Goal: Task Accomplishment & Management: Manage account settings

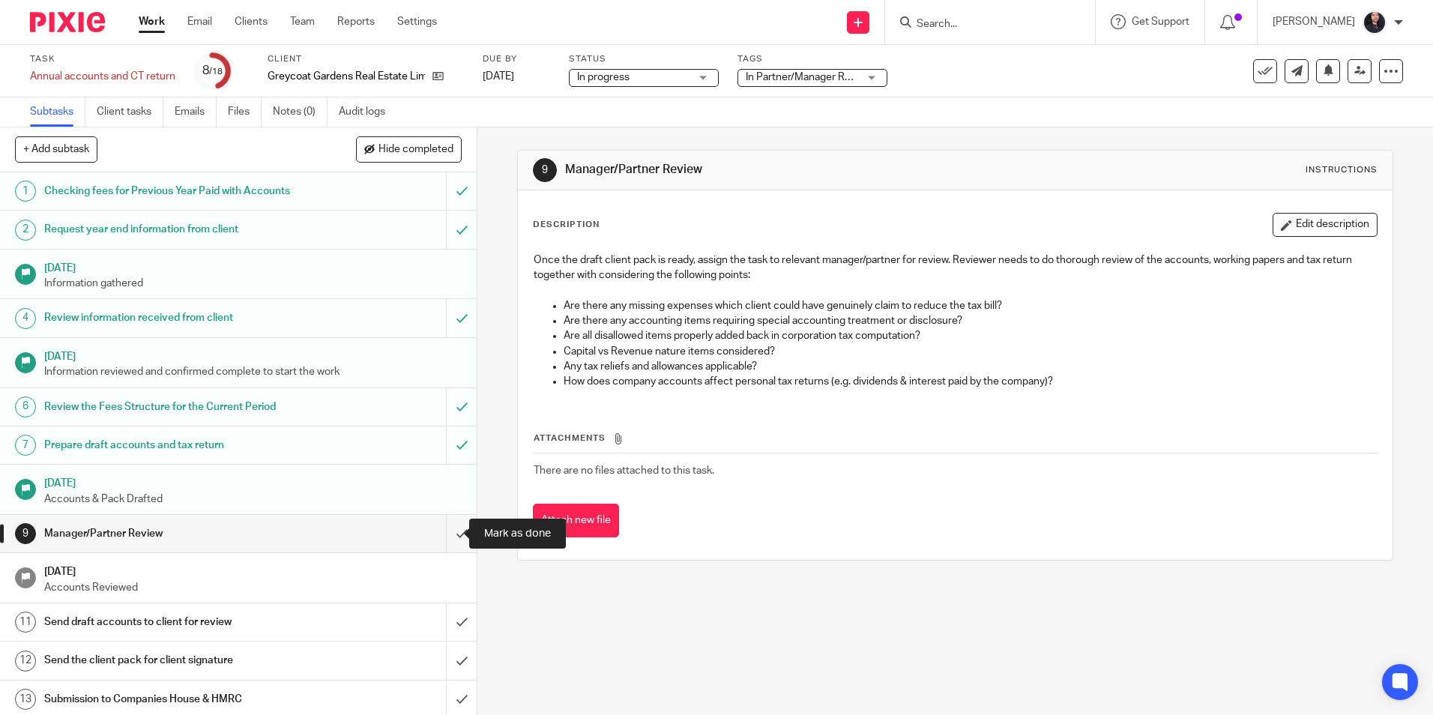
click at [442, 535] on input "submit" at bounding box center [238, 533] width 477 height 37
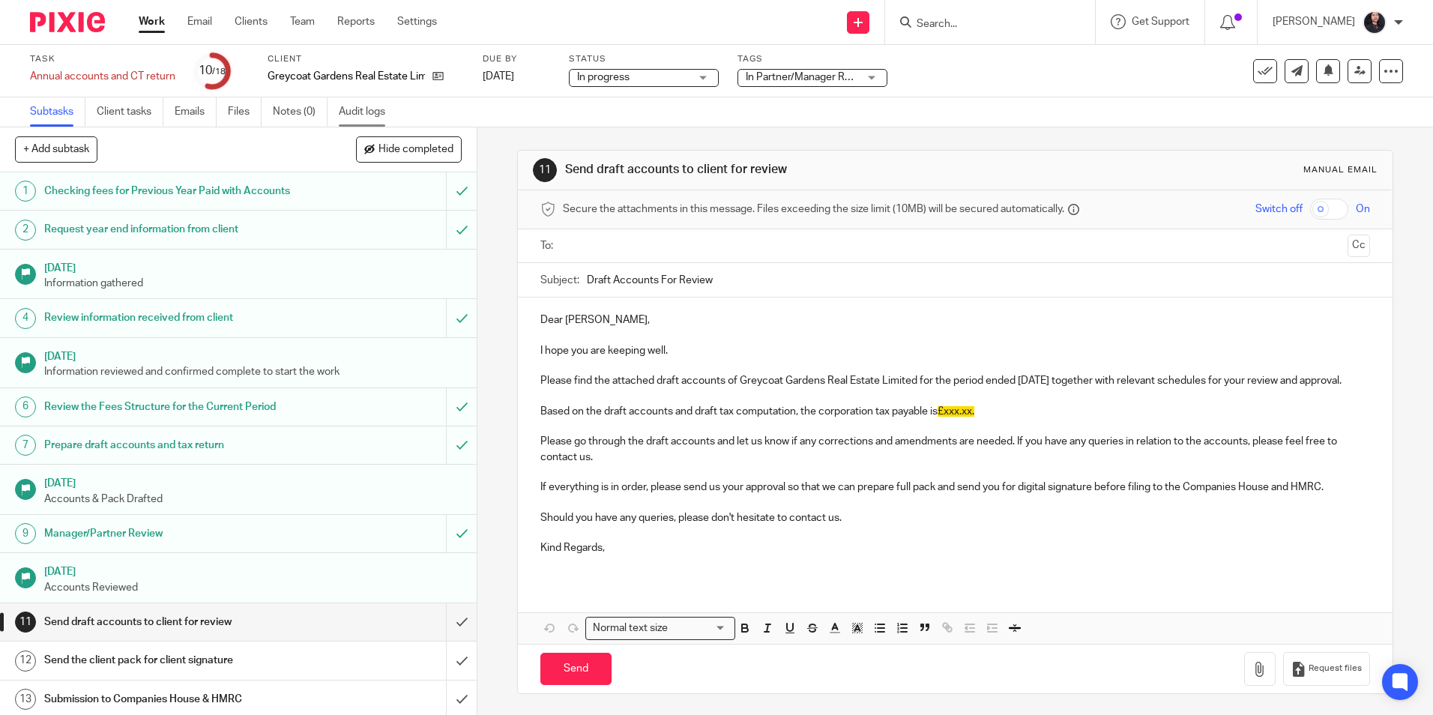
click at [353, 115] on link "Audit logs" at bounding box center [368, 111] width 58 height 29
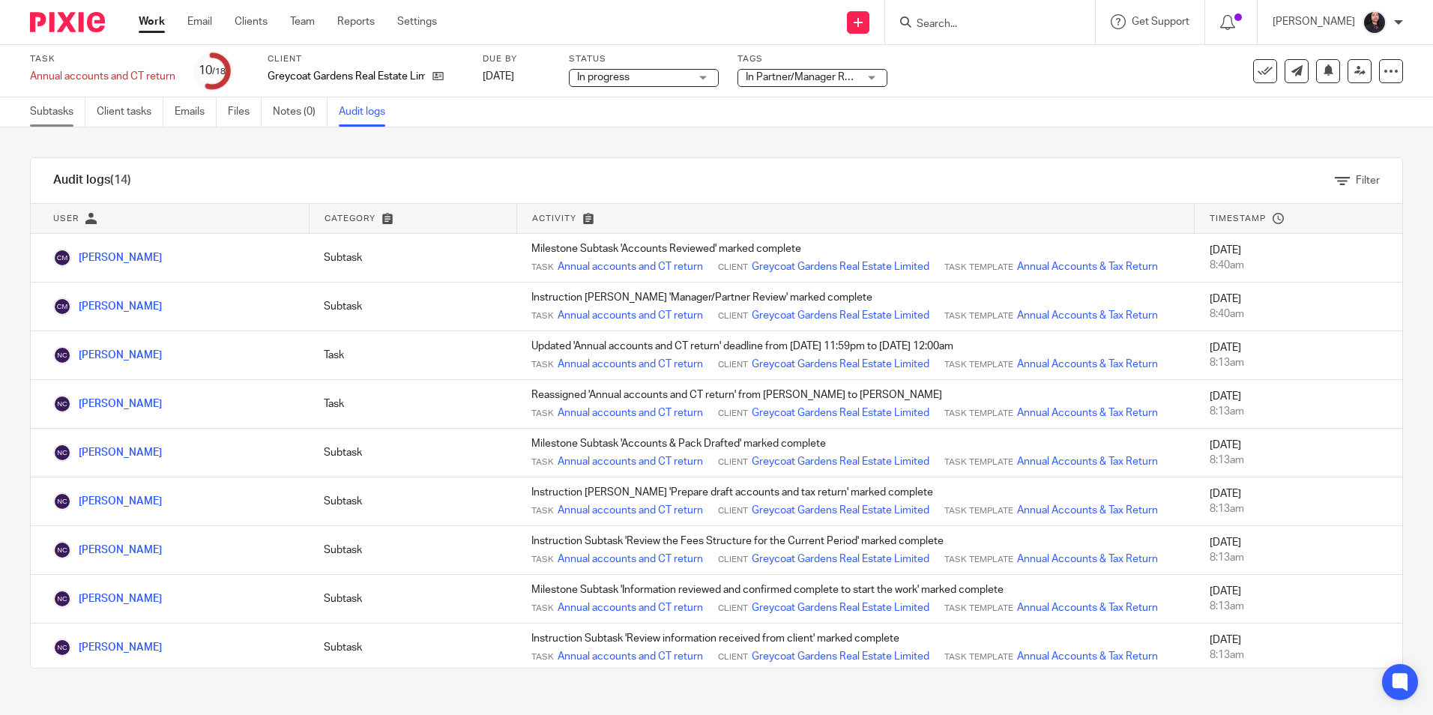
click at [55, 110] on link "Subtasks" at bounding box center [57, 111] width 55 height 29
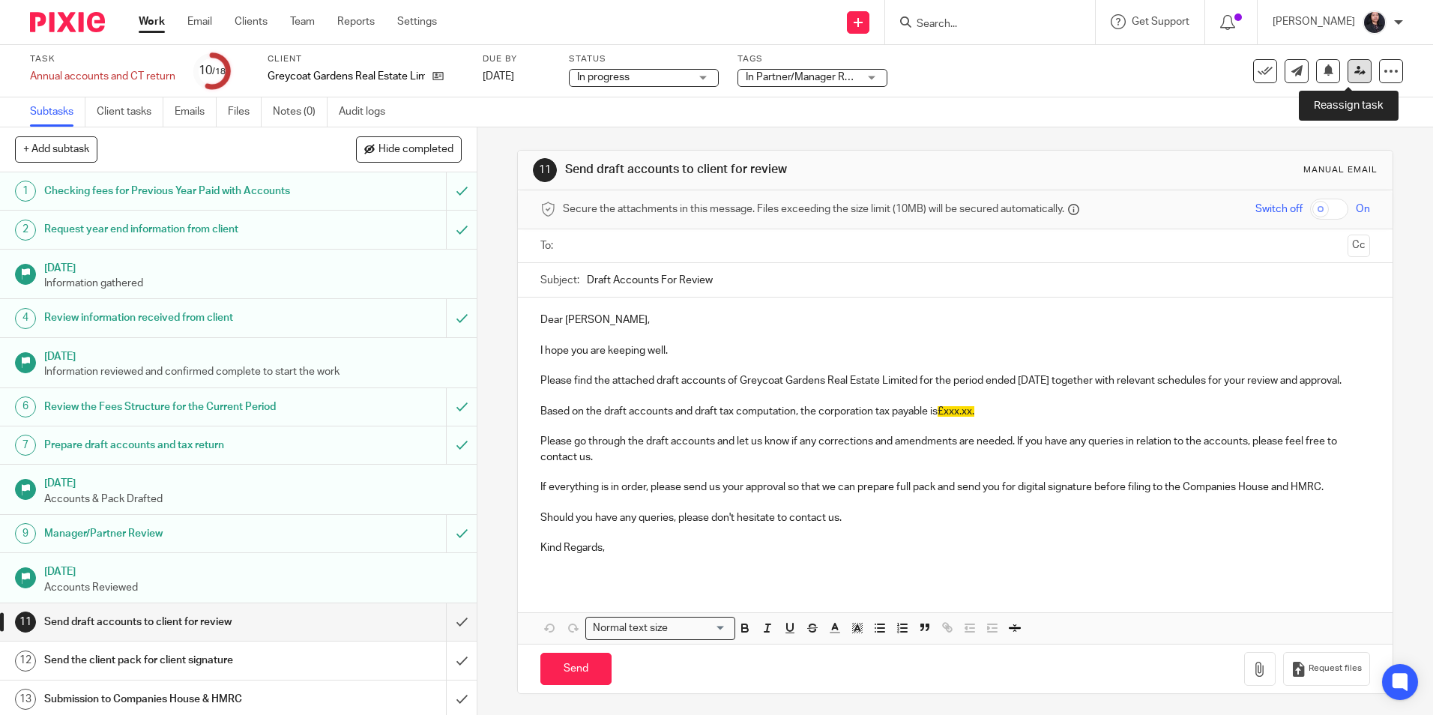
click at [1355, 73] on icon at bounding box center [1360, 70] width 11 height 11
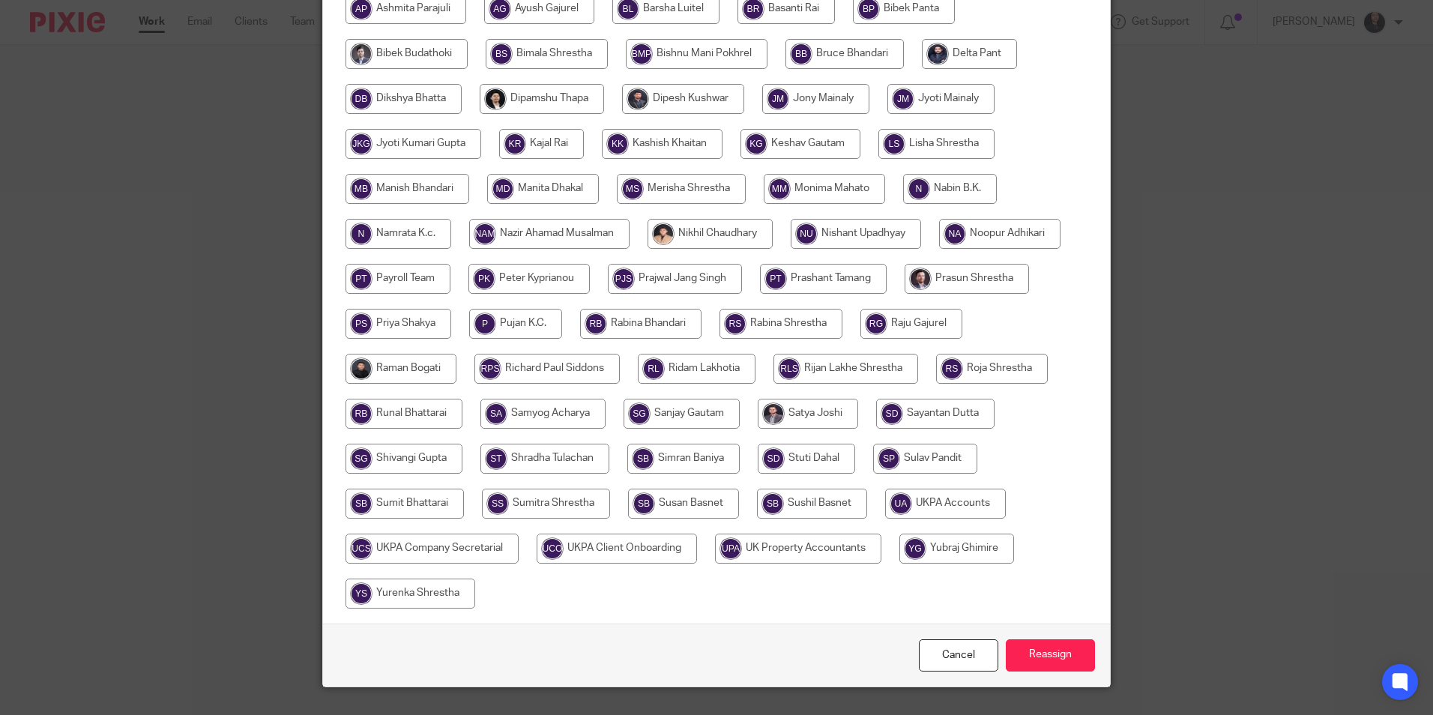
scroll to position [375, 0]
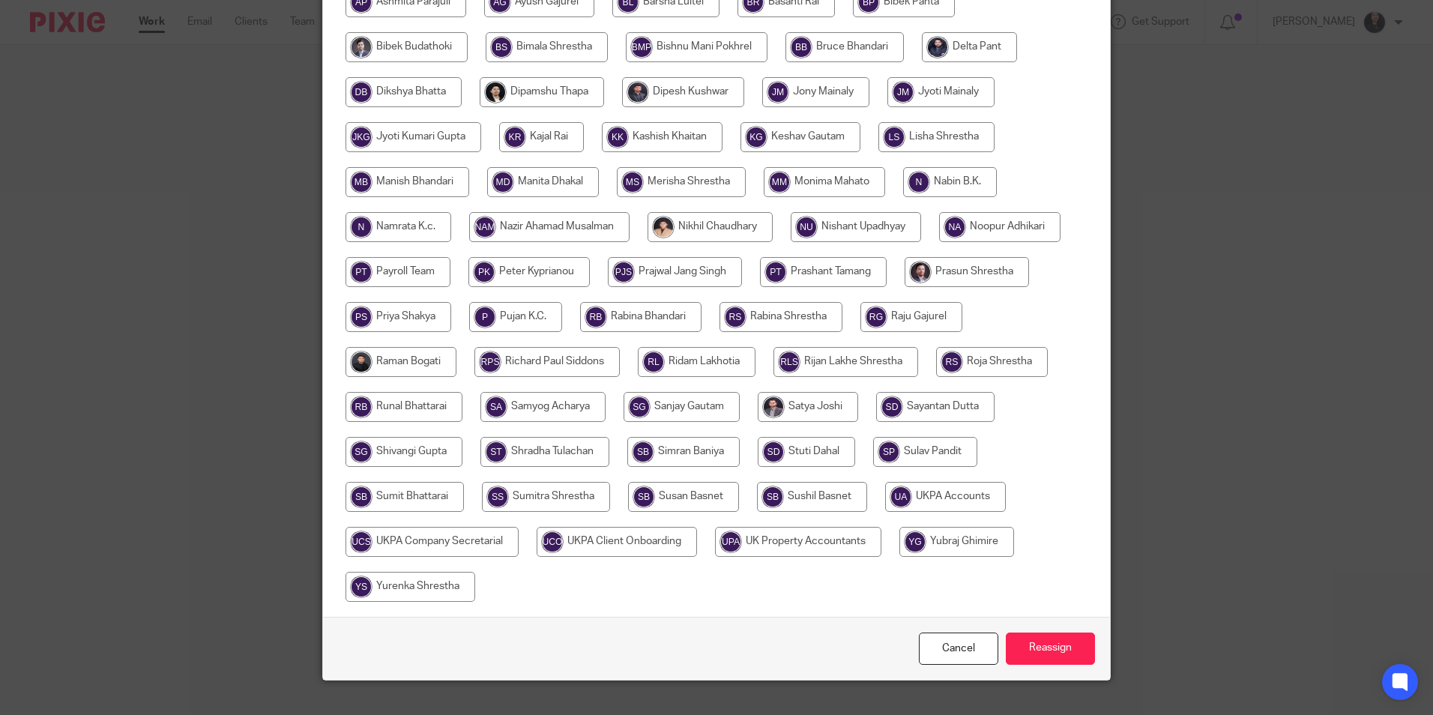
click at [705, 227] on input "radio" at bounding box center [710, 227] width 125 height 30
radio input "true"
click at [1039, 641] on input "Reassign" at bounding box center [1050, 649] width 89 height 32
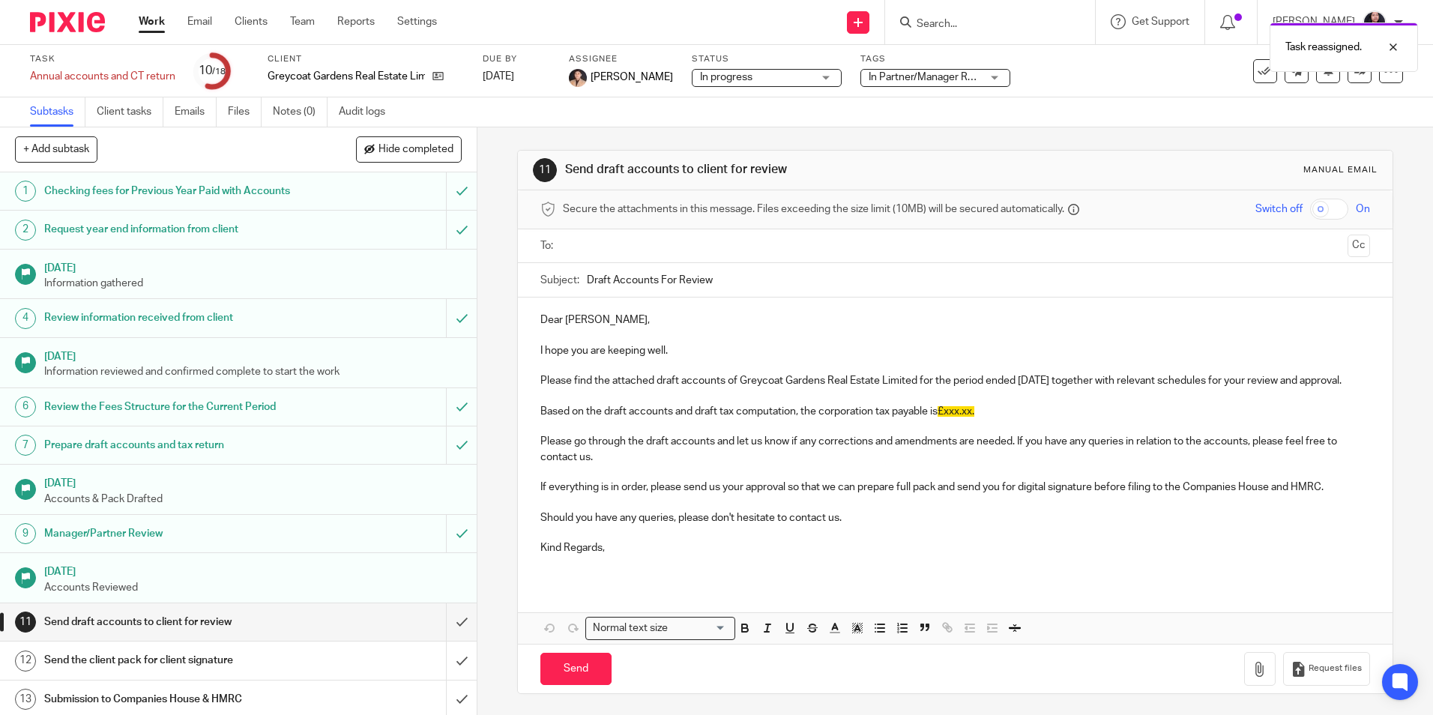
click at [68, 26] on img at bounding box center [67, 22] width 75 height 20
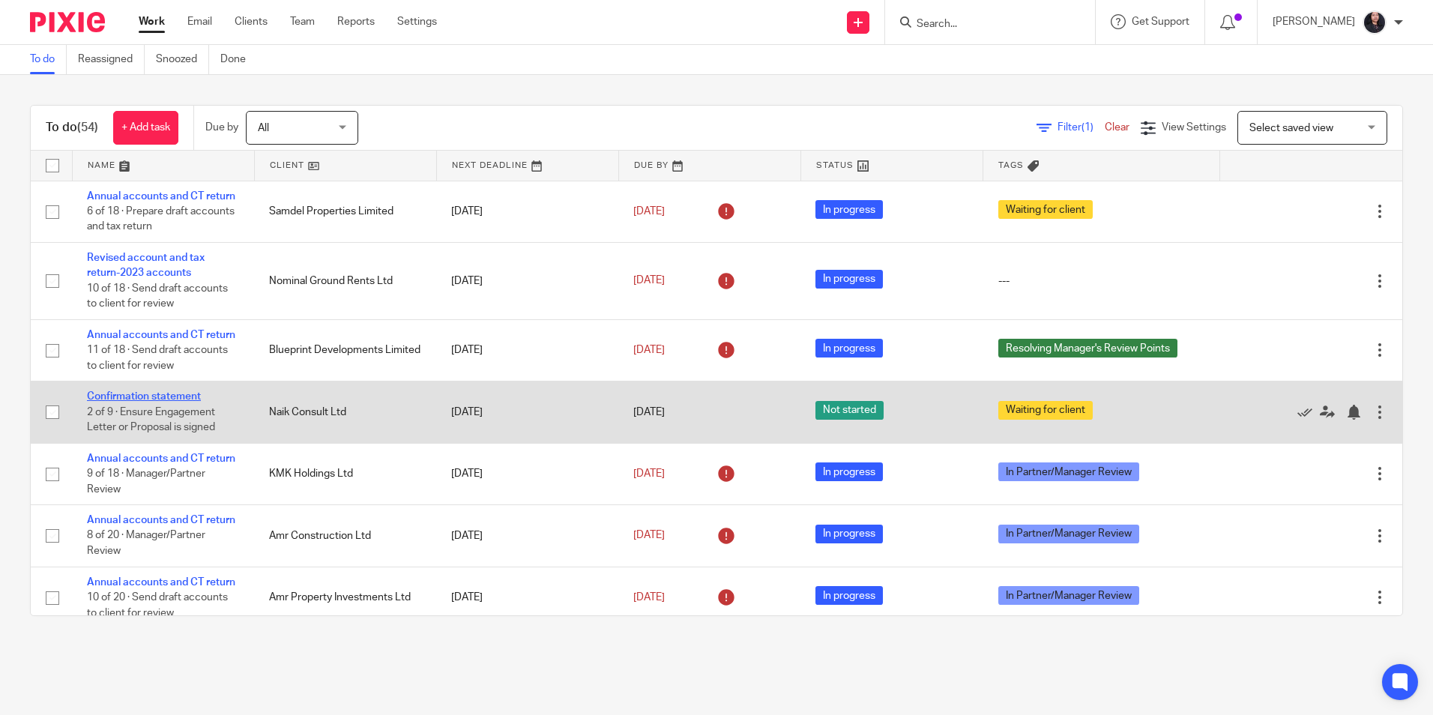
click at [189, 402] on link "Confirmation statement" at bounding box center [144, 396] width 114 height 10
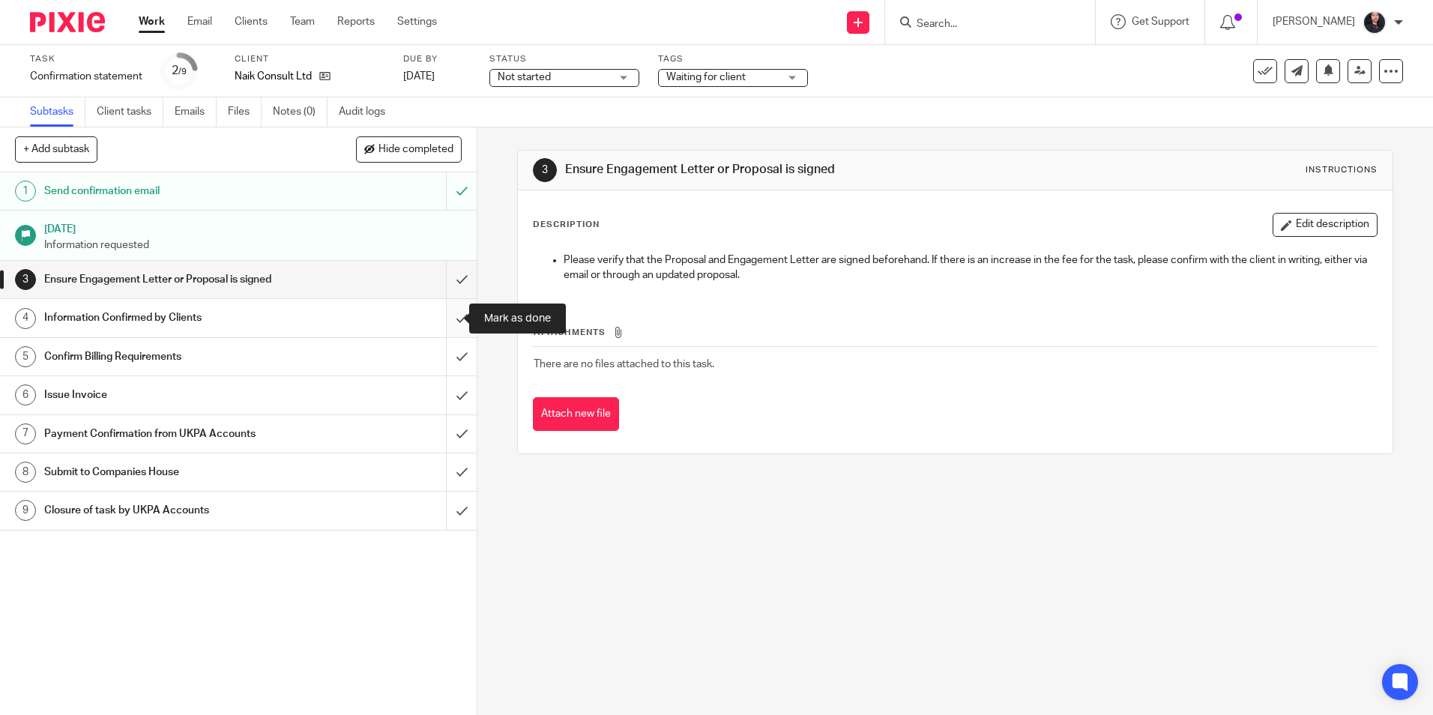
click at [444, 319] on input "submit" at bounding box center [238, 317] width 477 height 37
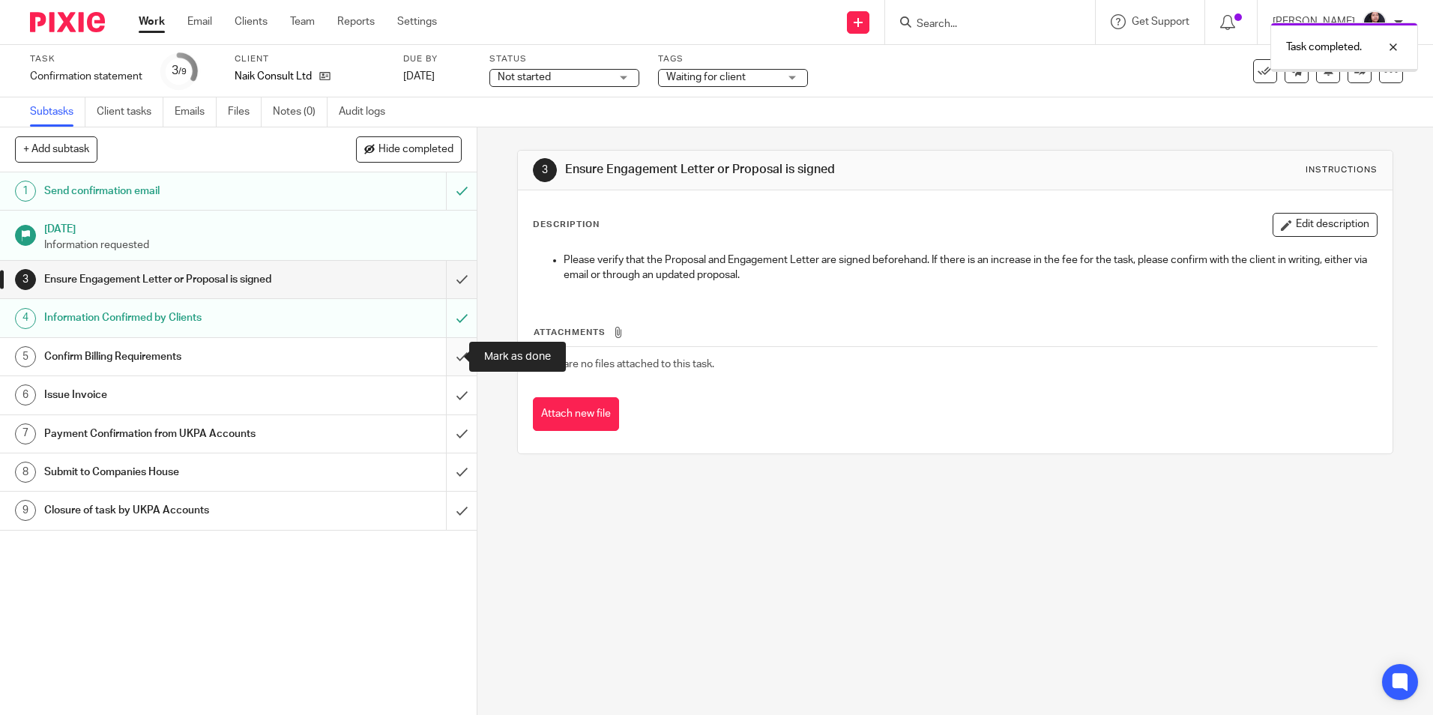
click at [444, 361] on input "submit" at bounding box center [238, 356] width 477 height 37
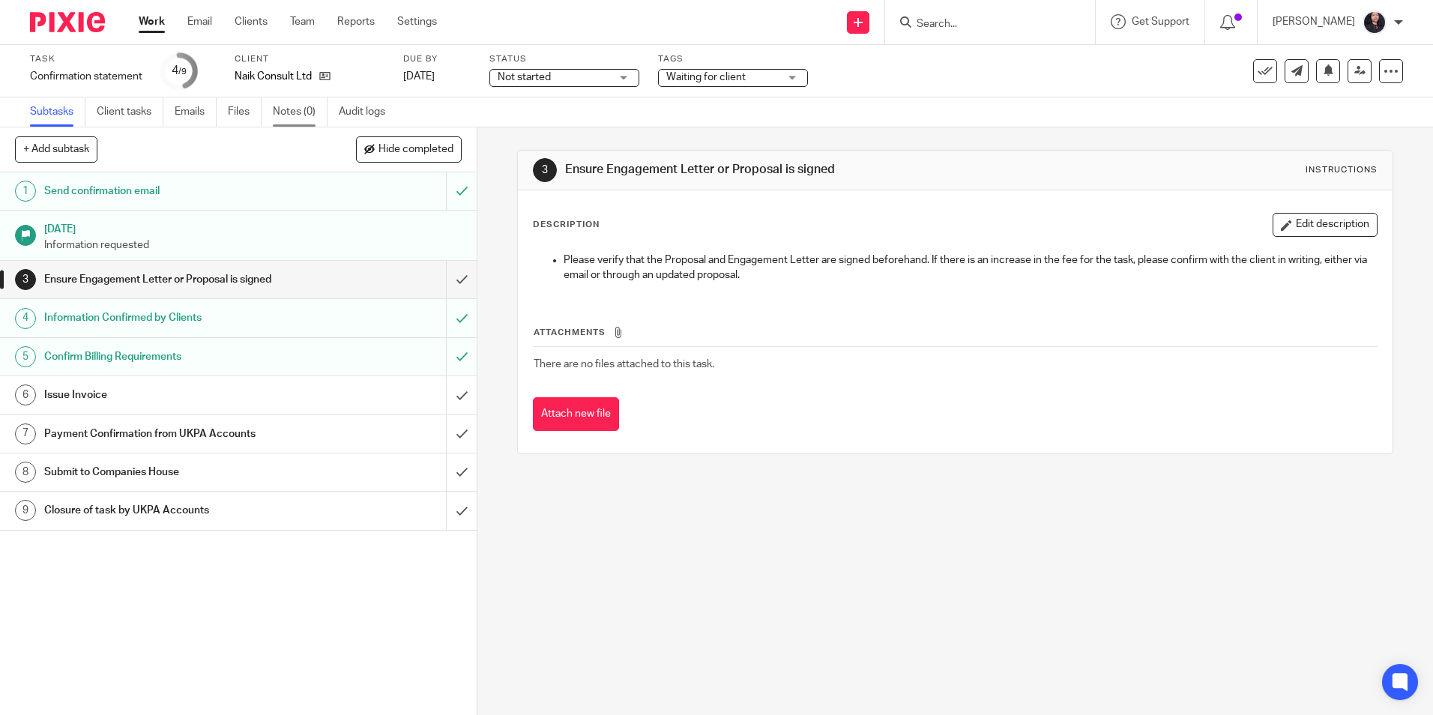
click at [296, 125] on link "Notes (0)" at bounding box center [300, 111] width 55 height 29
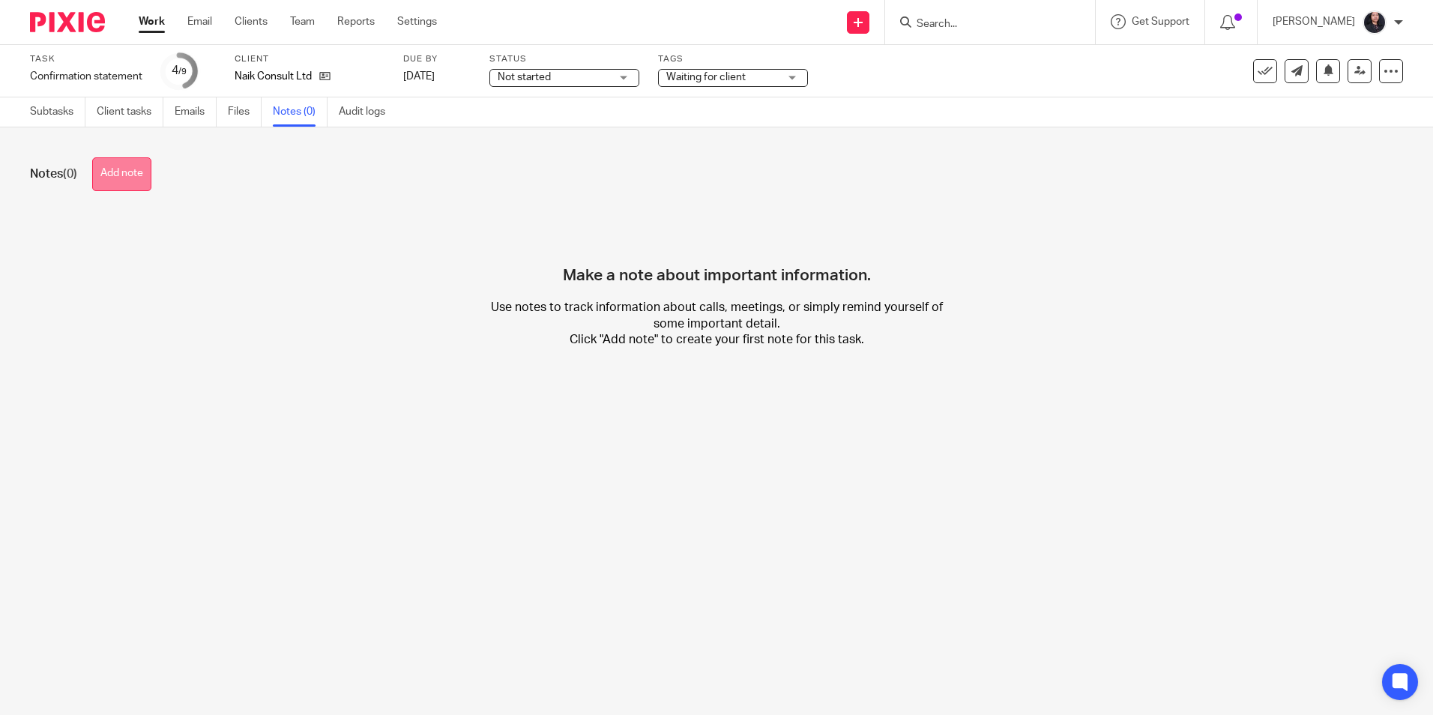
click at [123, 178] on button "Add note" at bounding box center [121, 174] width 59 height 34
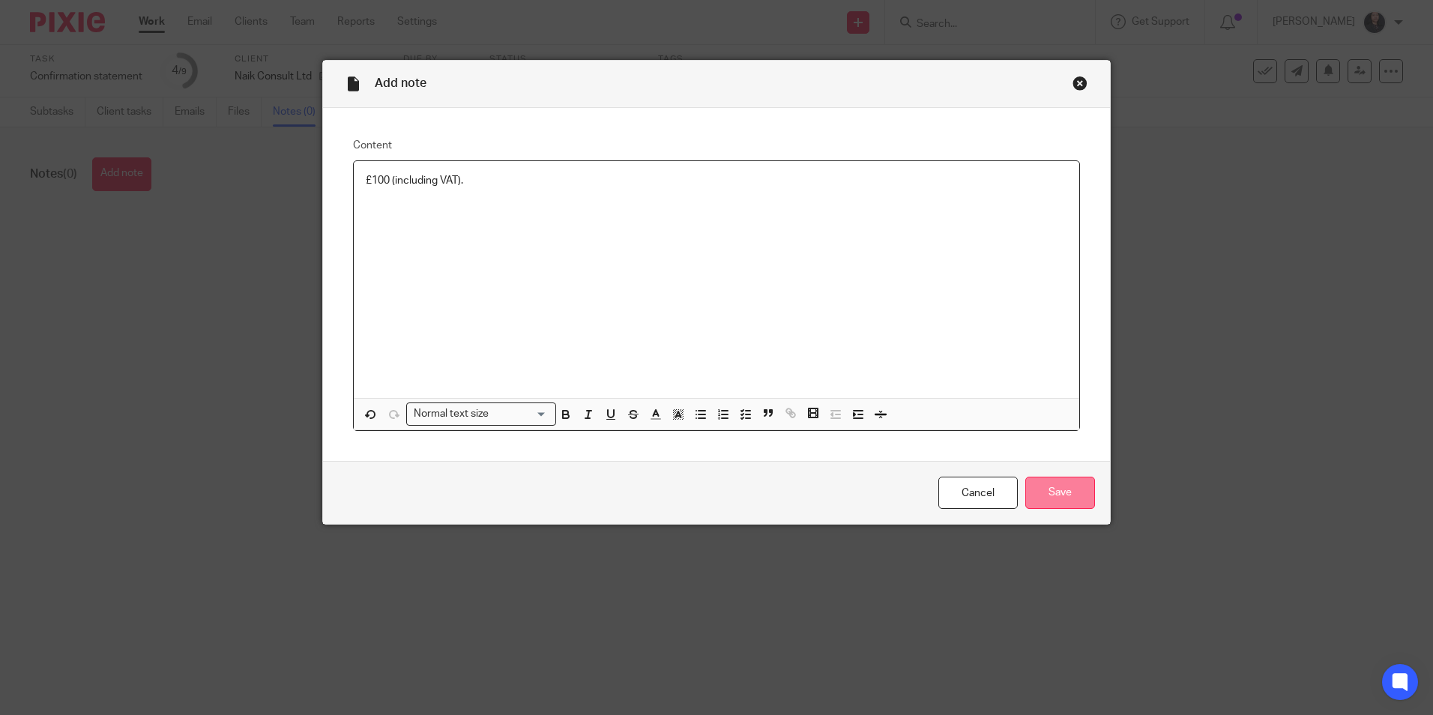
click at [1032, 496] on input "Save" at bounding box center [1061, 493] width 70 height 32
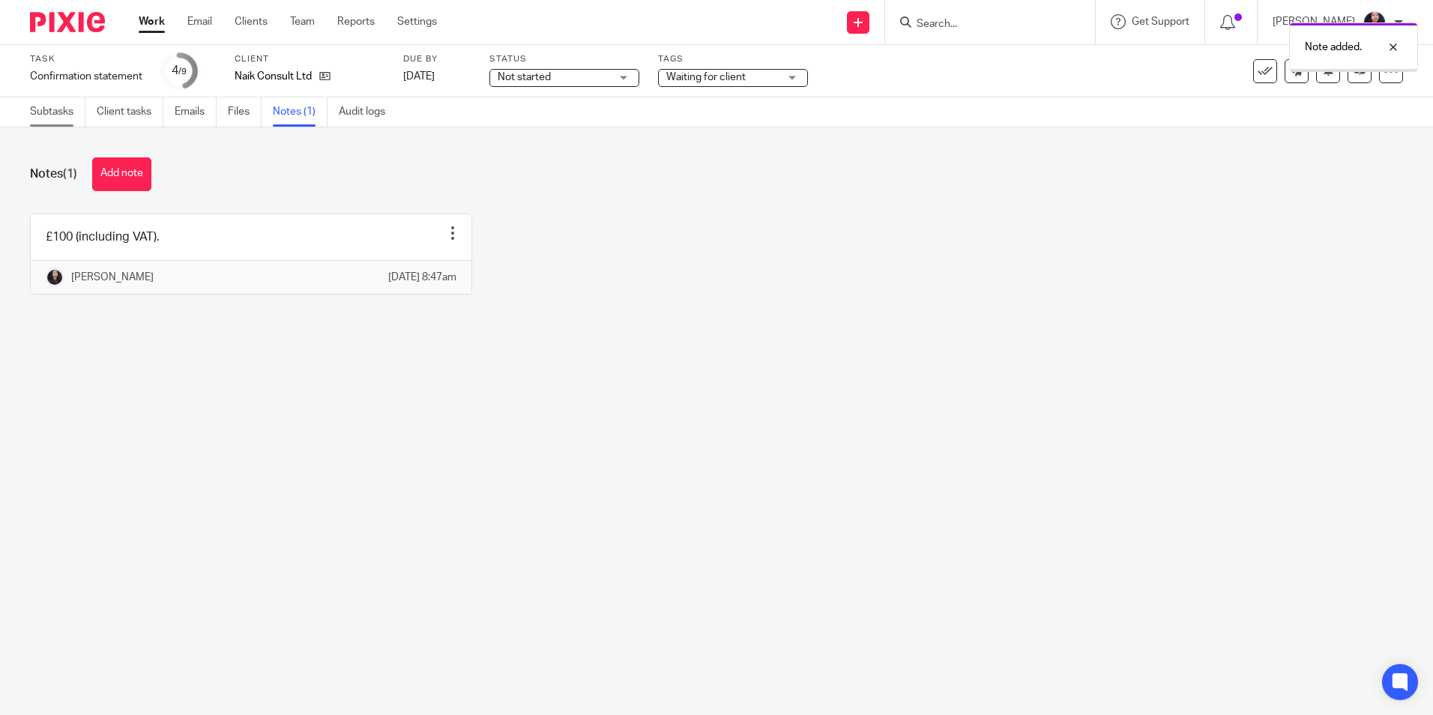
click at [44, 114] on link "Subtasks" at bounding box center [57, 111] width 55 height 29
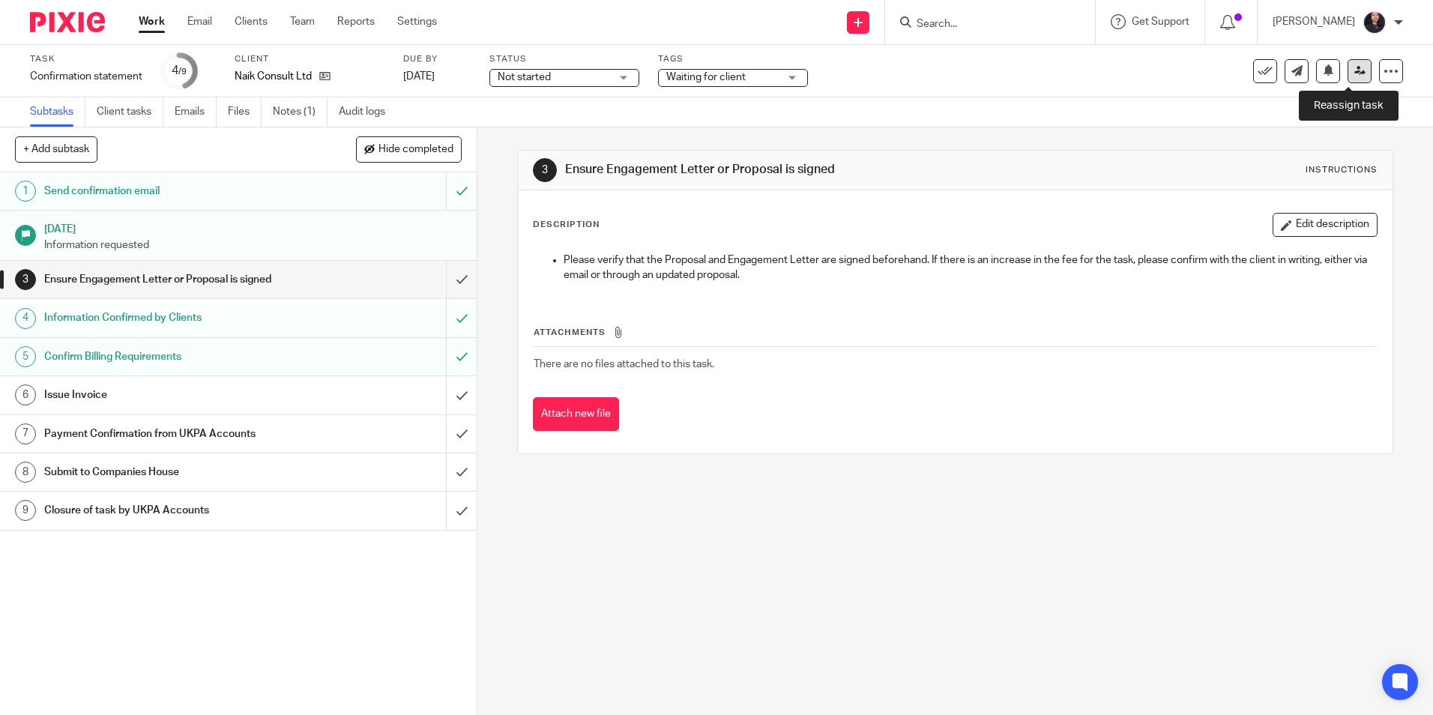
click at [1355, 70] on icon at bounding box center [1360, 70] width 11 height 11
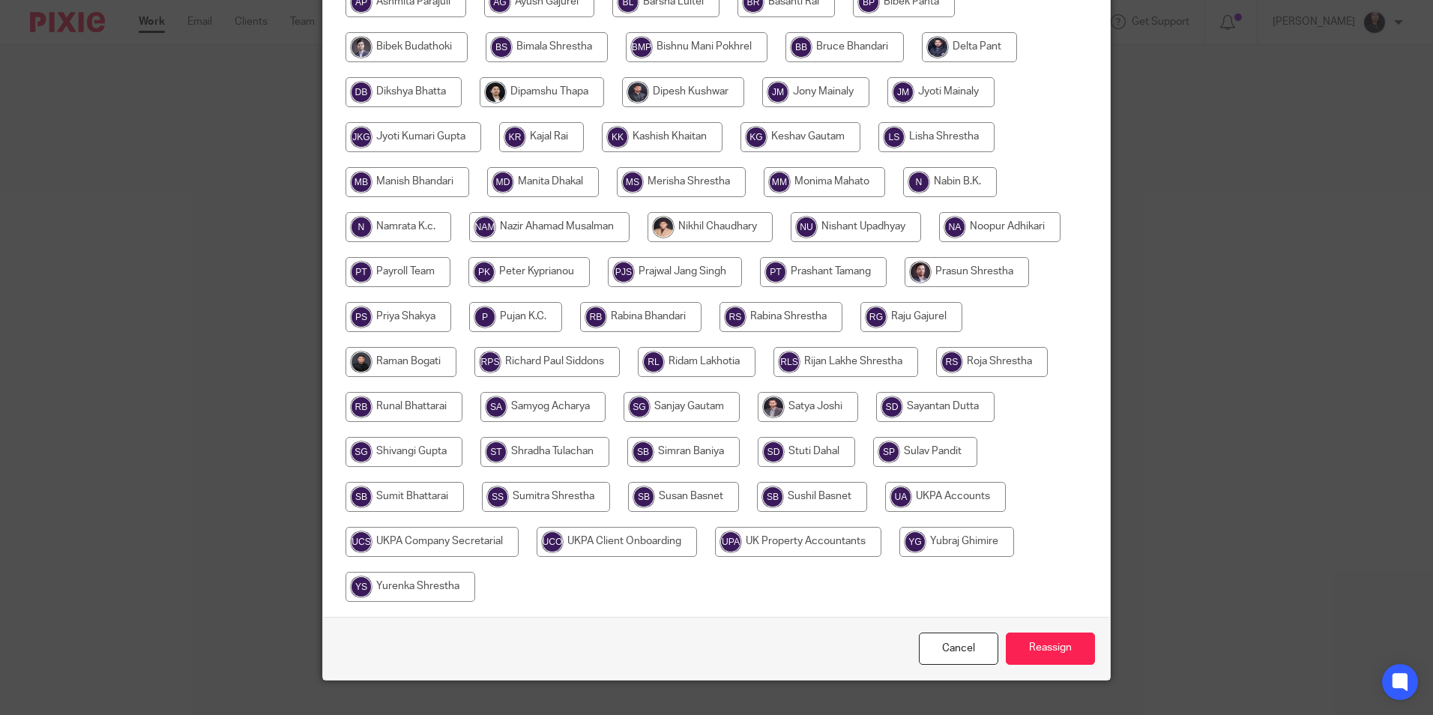
scroll to position [400, 0]
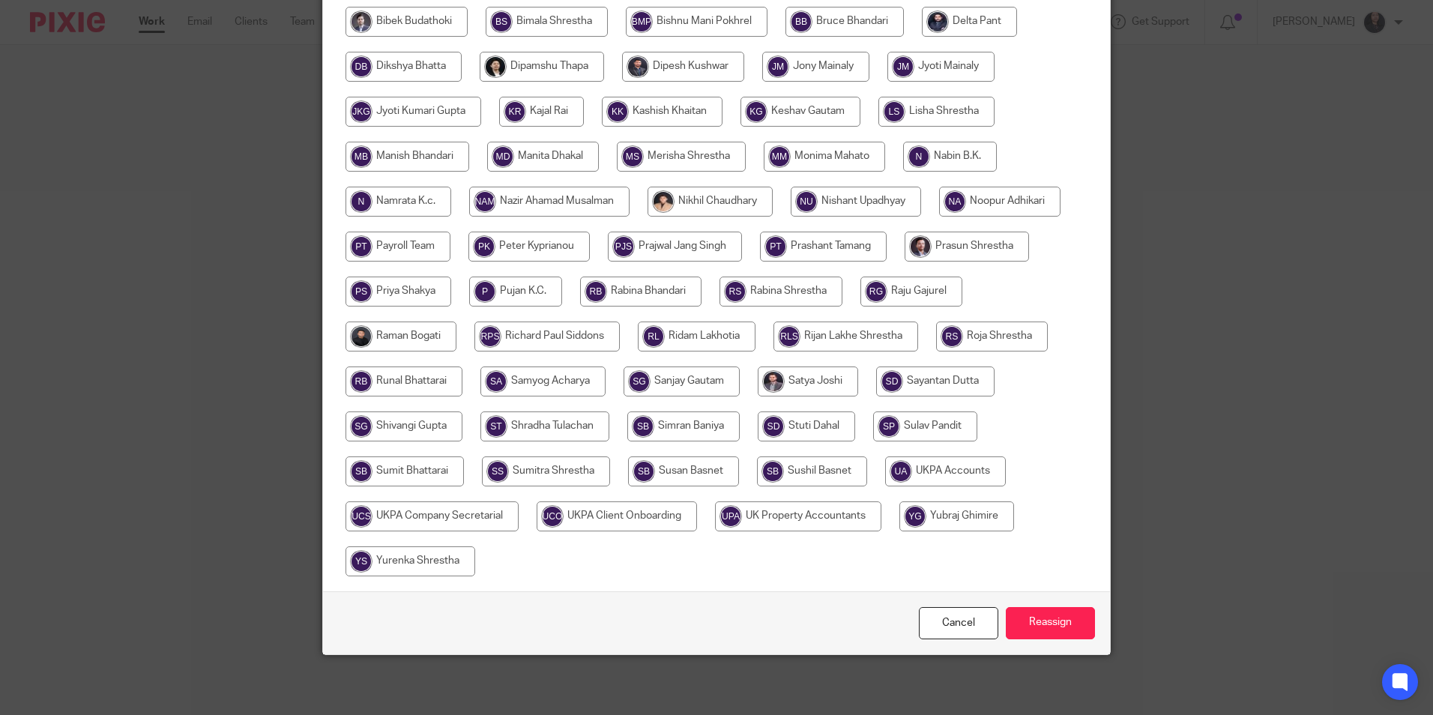
click at [921, 468] on input "radio" at bounding box center [945, 472] width 121 height 30
radio input "true"
click at [1021, 628] on input "Reassign" at bounding box center [1050, 623] width 89 height 32
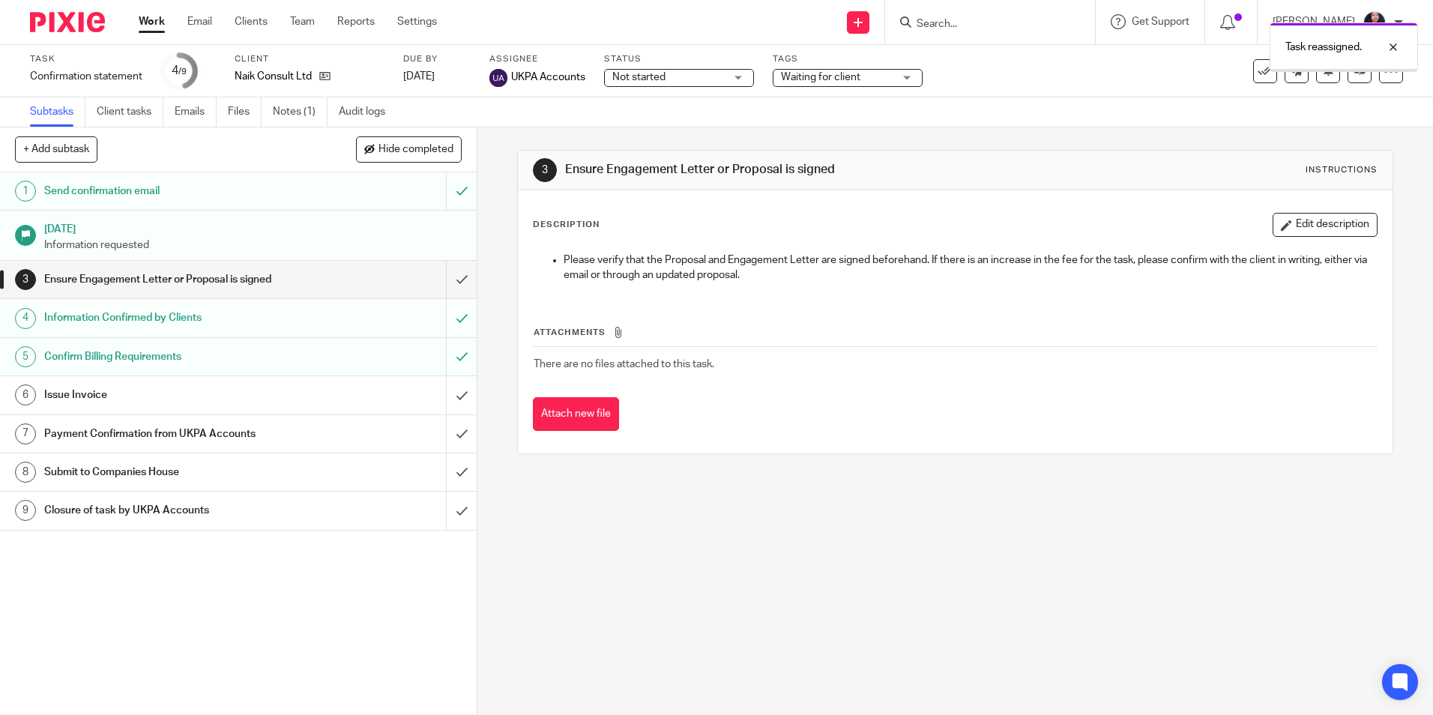
click at [69, 16] on img at bounding box center [67, 22] width 75 height 20
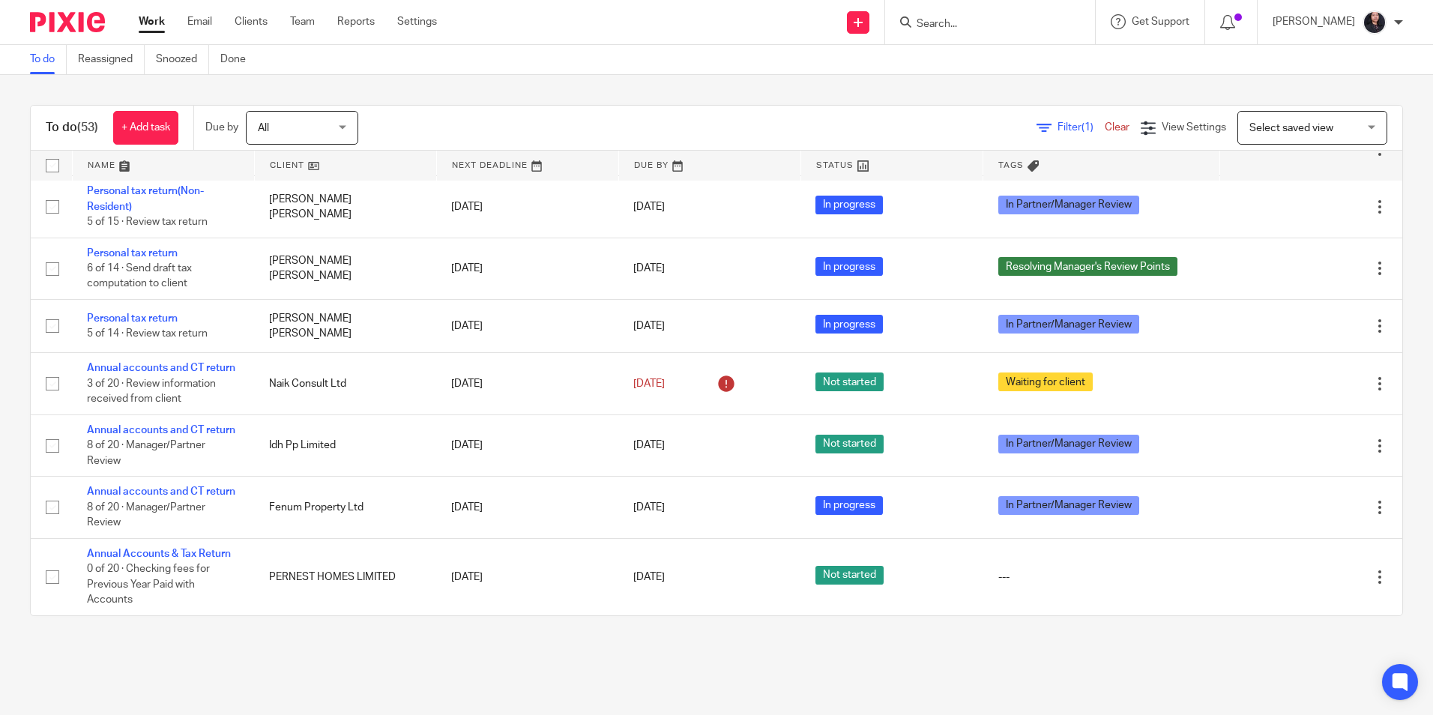
scroll to position [2960, 0]
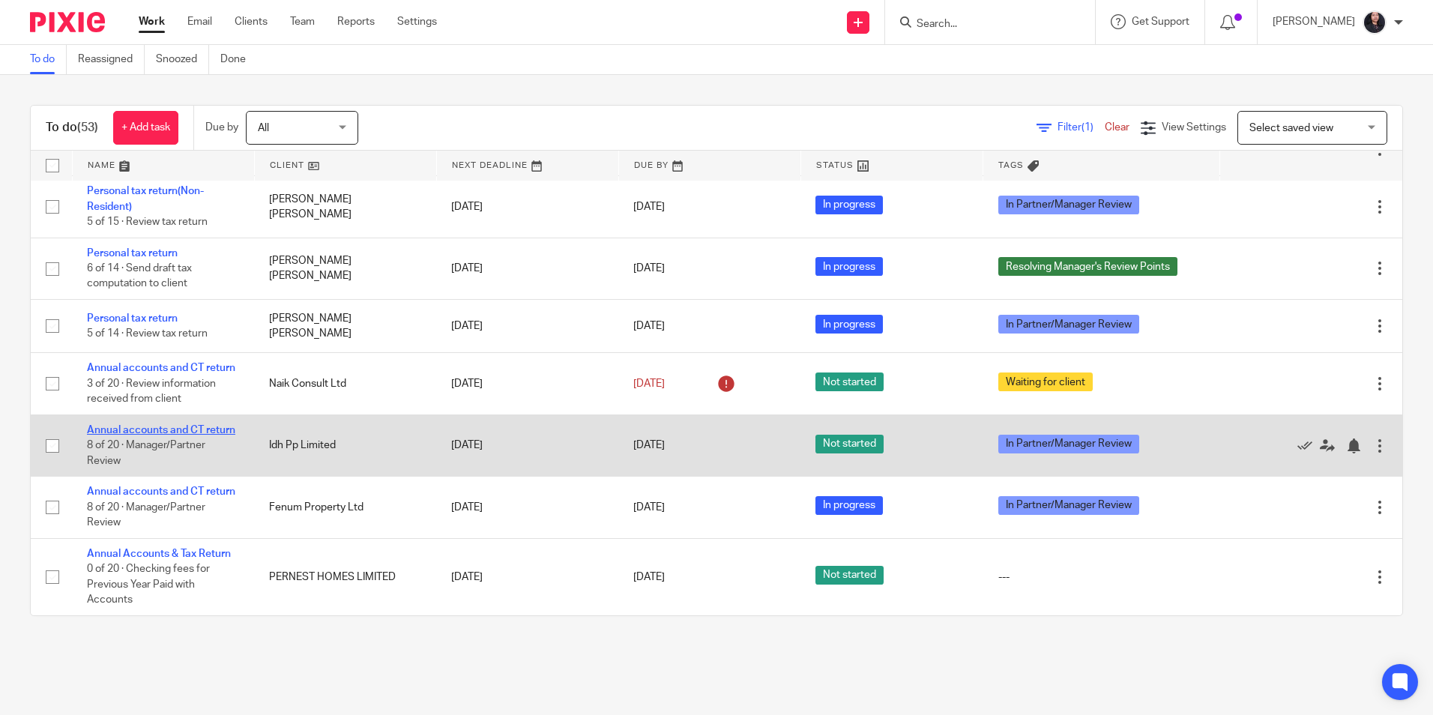
click at [129, 425] on link "Annual accounts and CT return" at bounding box center [161, 430] width 148 height 10
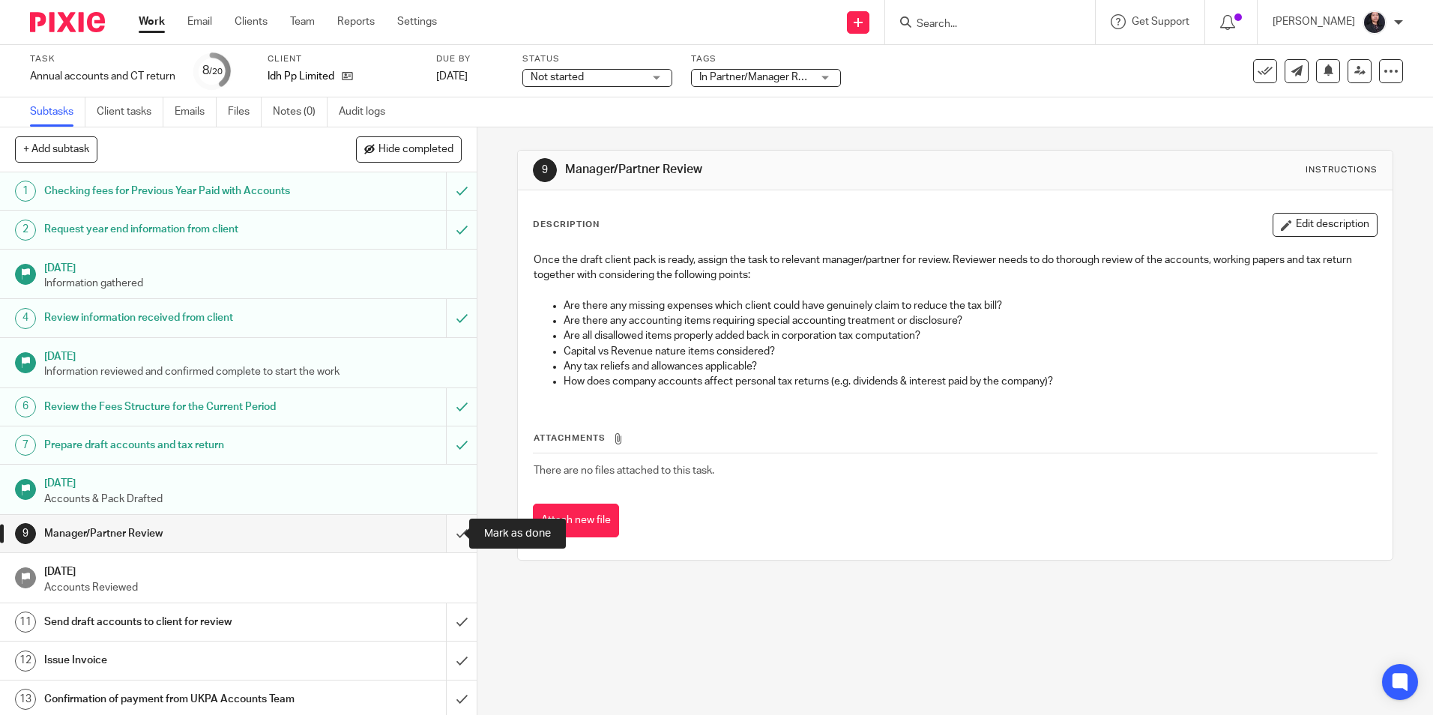
drag, startPoint x: 444, startPoint y: 537, endPoint x: 461, endPoint y: 544, distance: 18.5
click at [444, 537] on input "submit" at bounding box center [238, 533] width 477 height 37
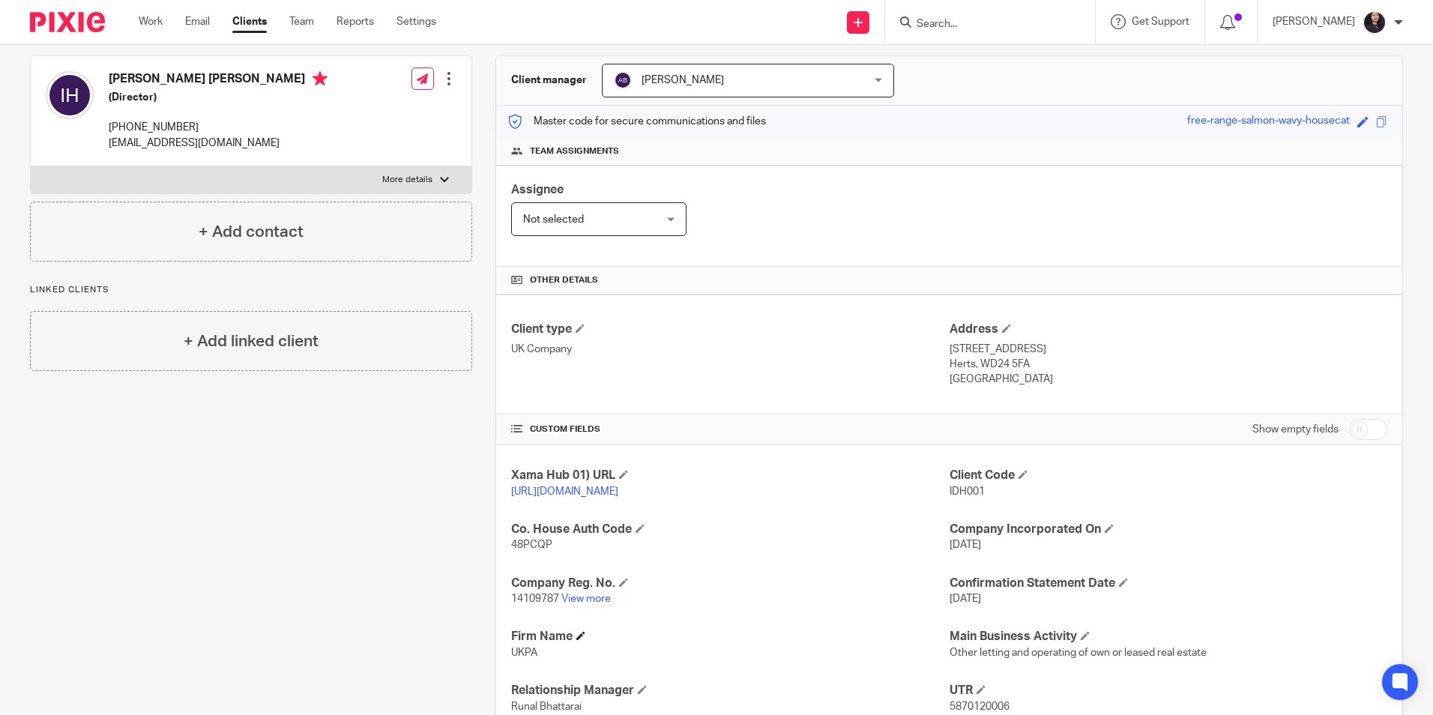
scroll to position [300, 0]
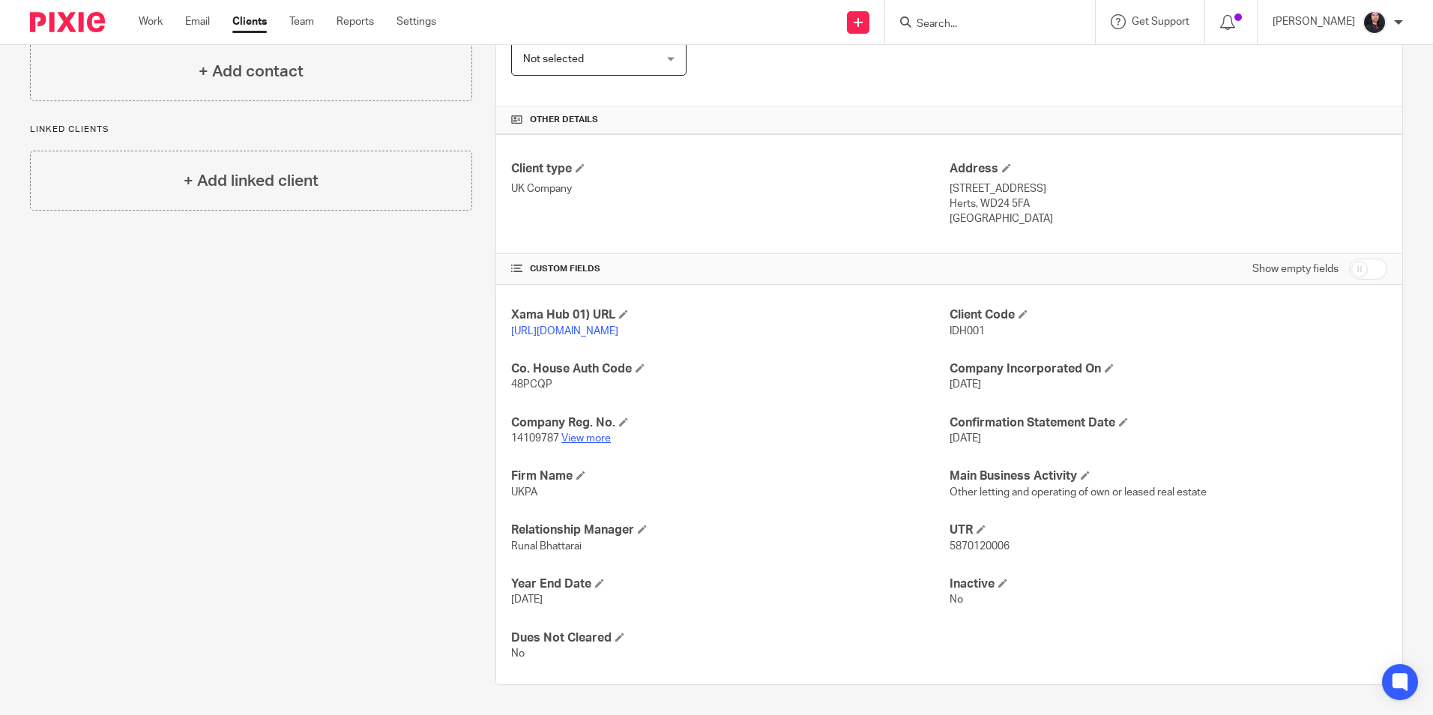
click at [591, 444] on link "View more" at bounding box center [585, 438] width 49 height 10
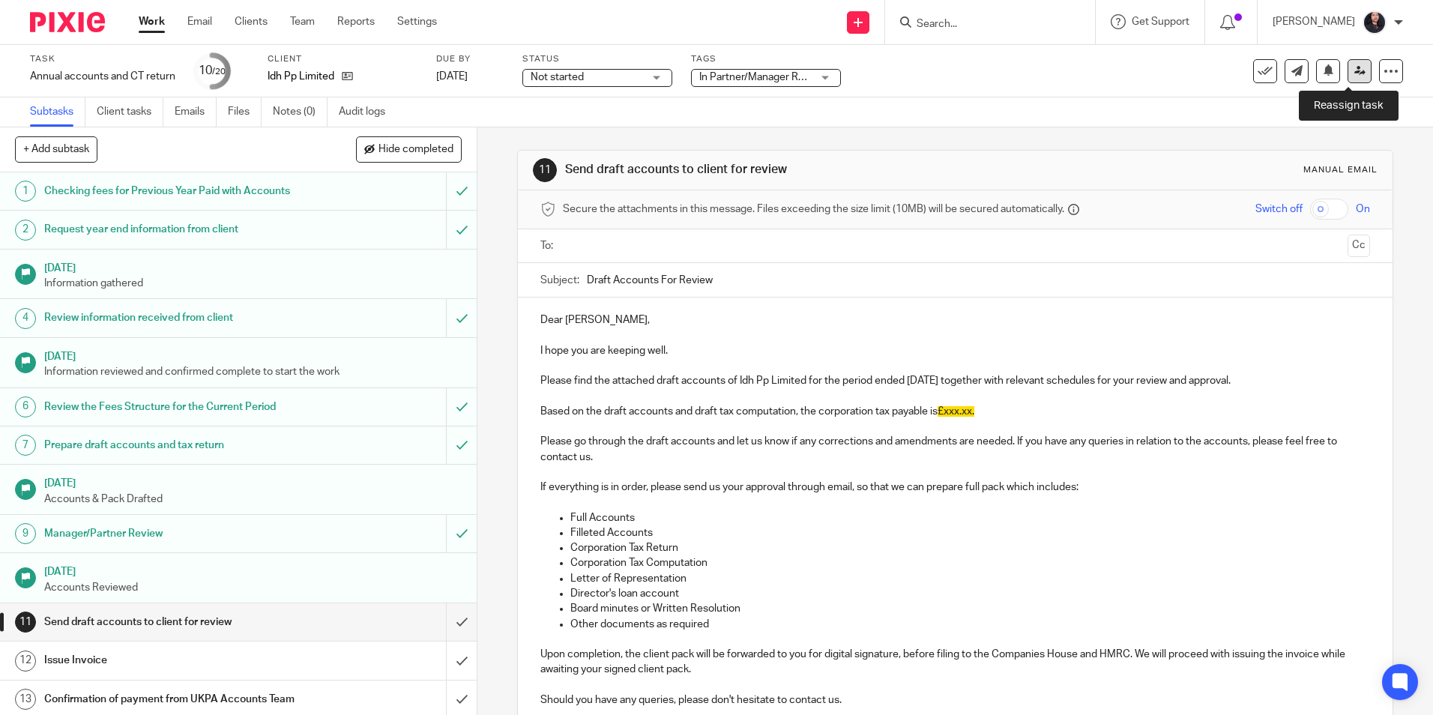
click at [1355, 70] on icon at bounding box center [1360, 70] width 11 height 11
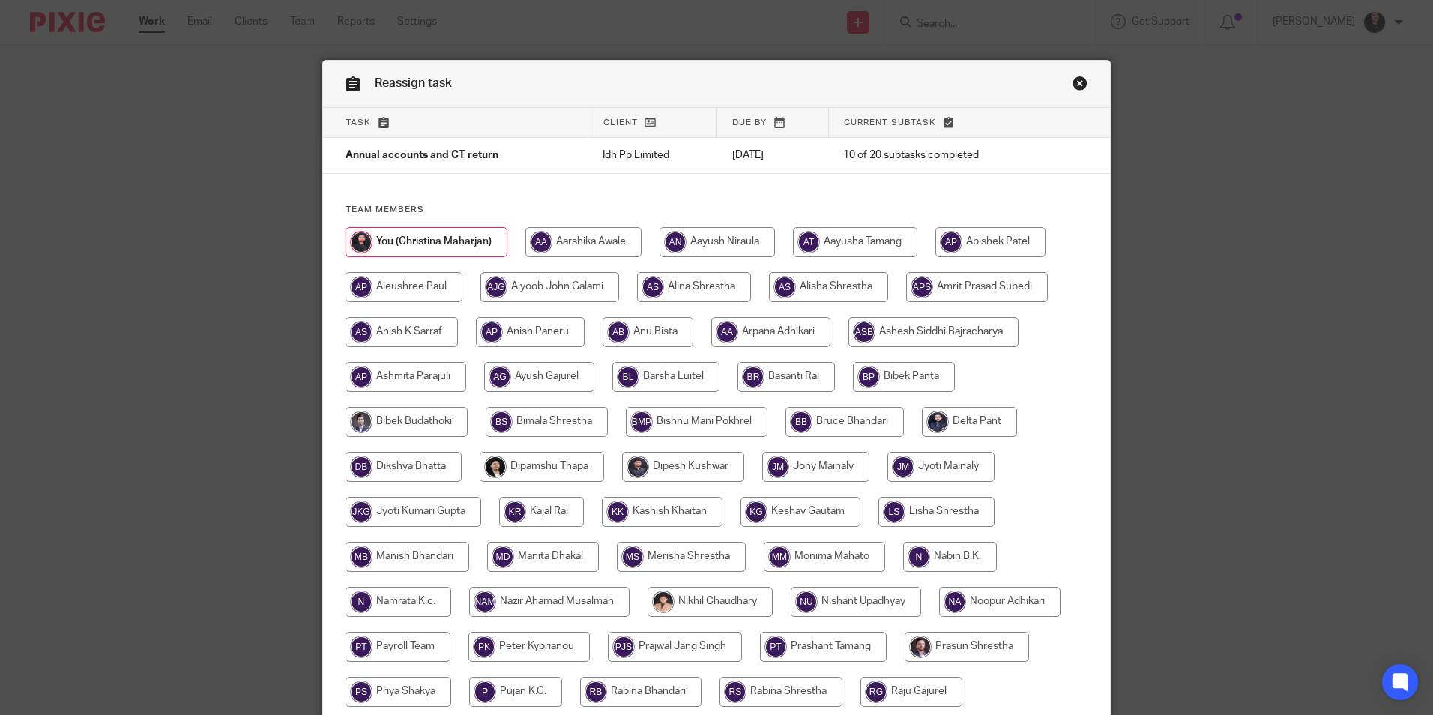
scroll to position [150, 0]
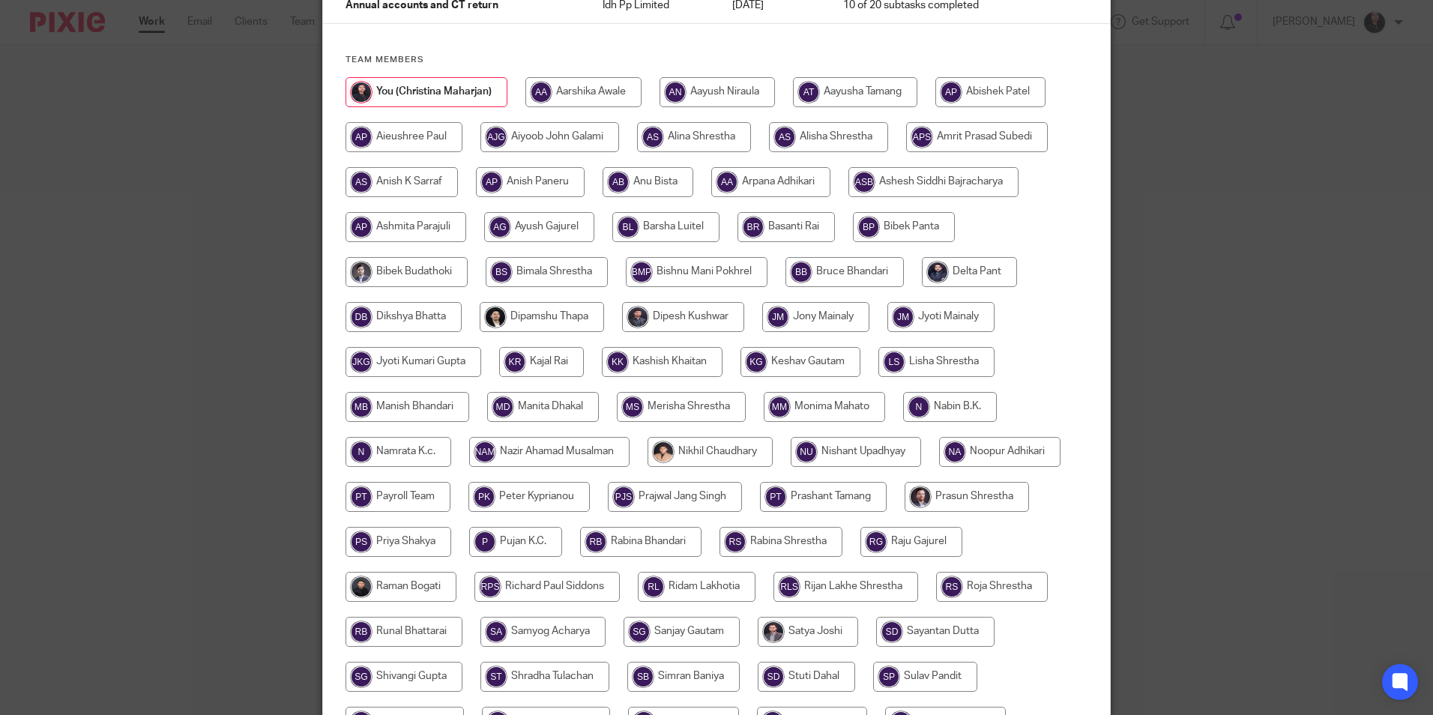
click at [682, 543] on input "radio" at bounding box center [640, 542] width 121 height 30
radio input "true"
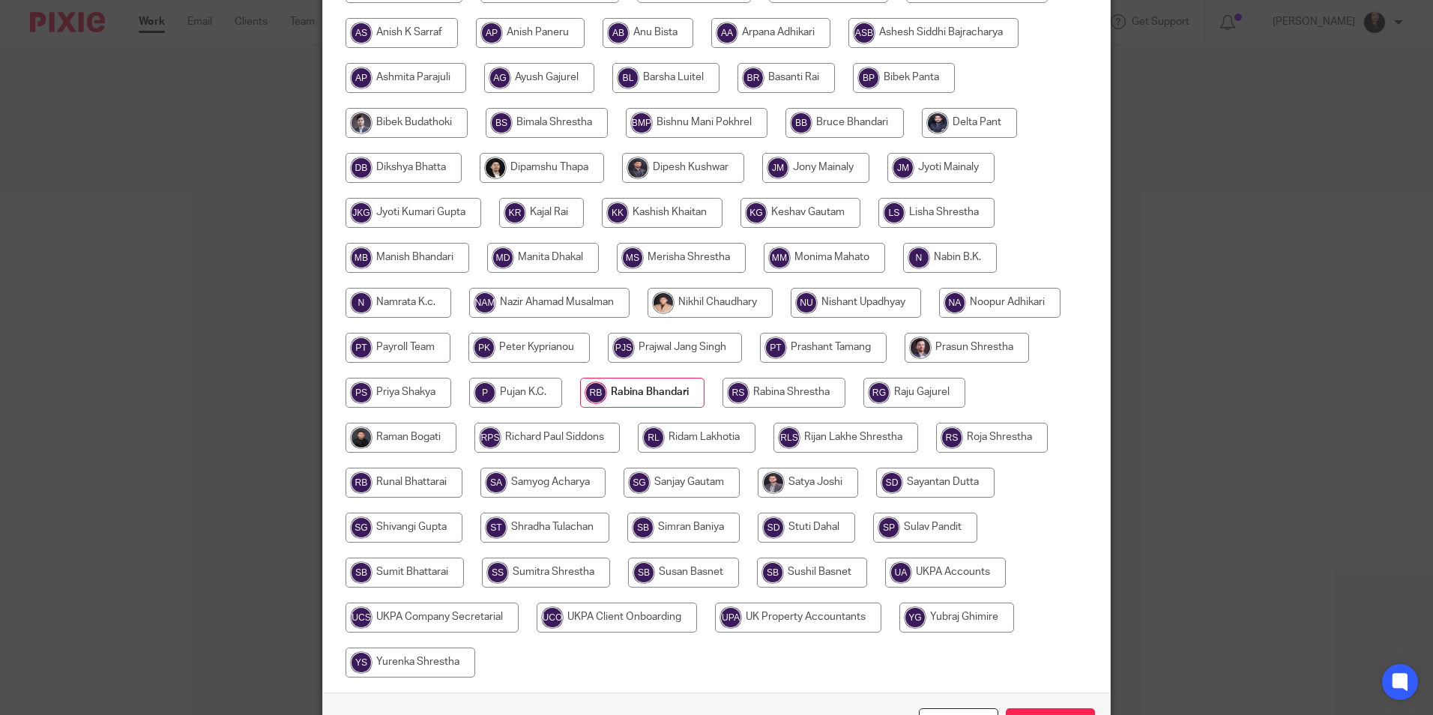
scroll to position [400, 0]
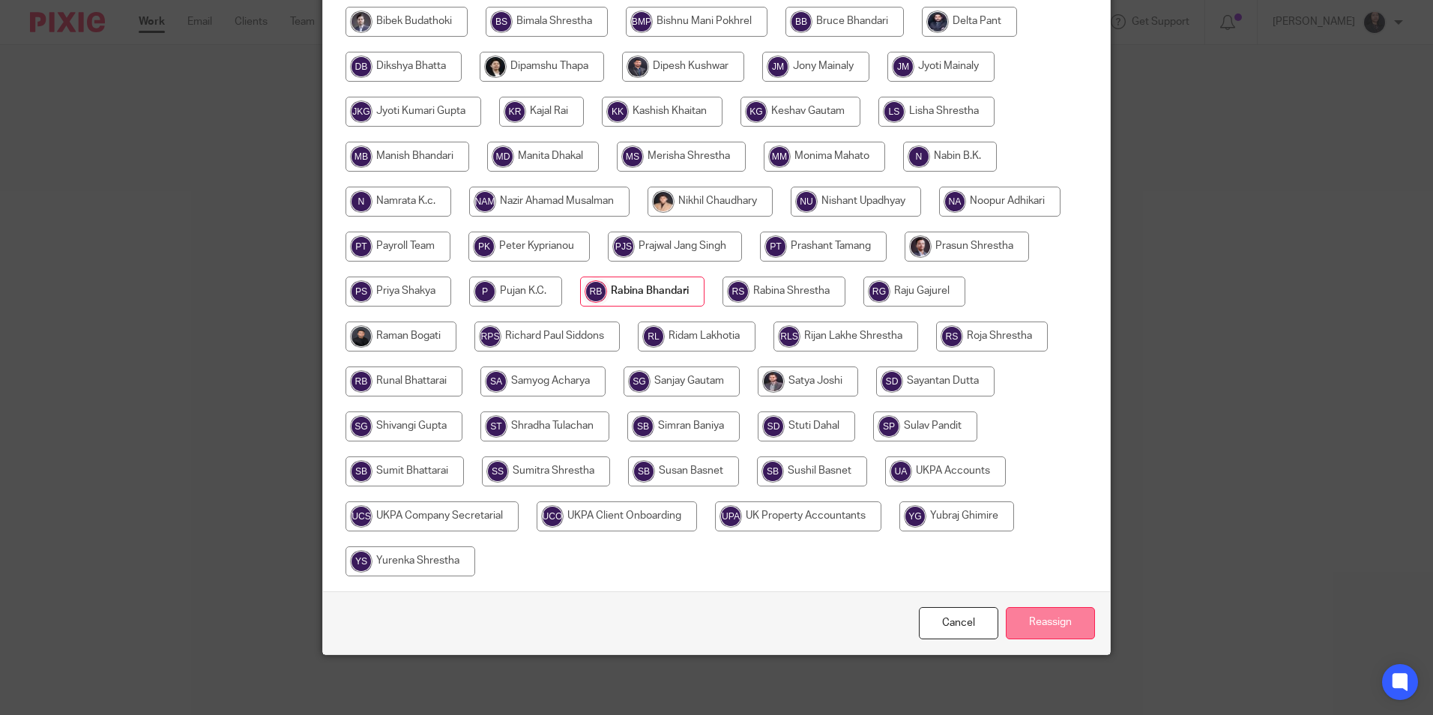
drag, startPoint x: 1014, startPoint y: 623, endPoint x: 895, endPoint y: 633, distance: 118.8
click at [1013, 623] on input "Reassign" at bounding box center [1050, 623] width 89 height 32
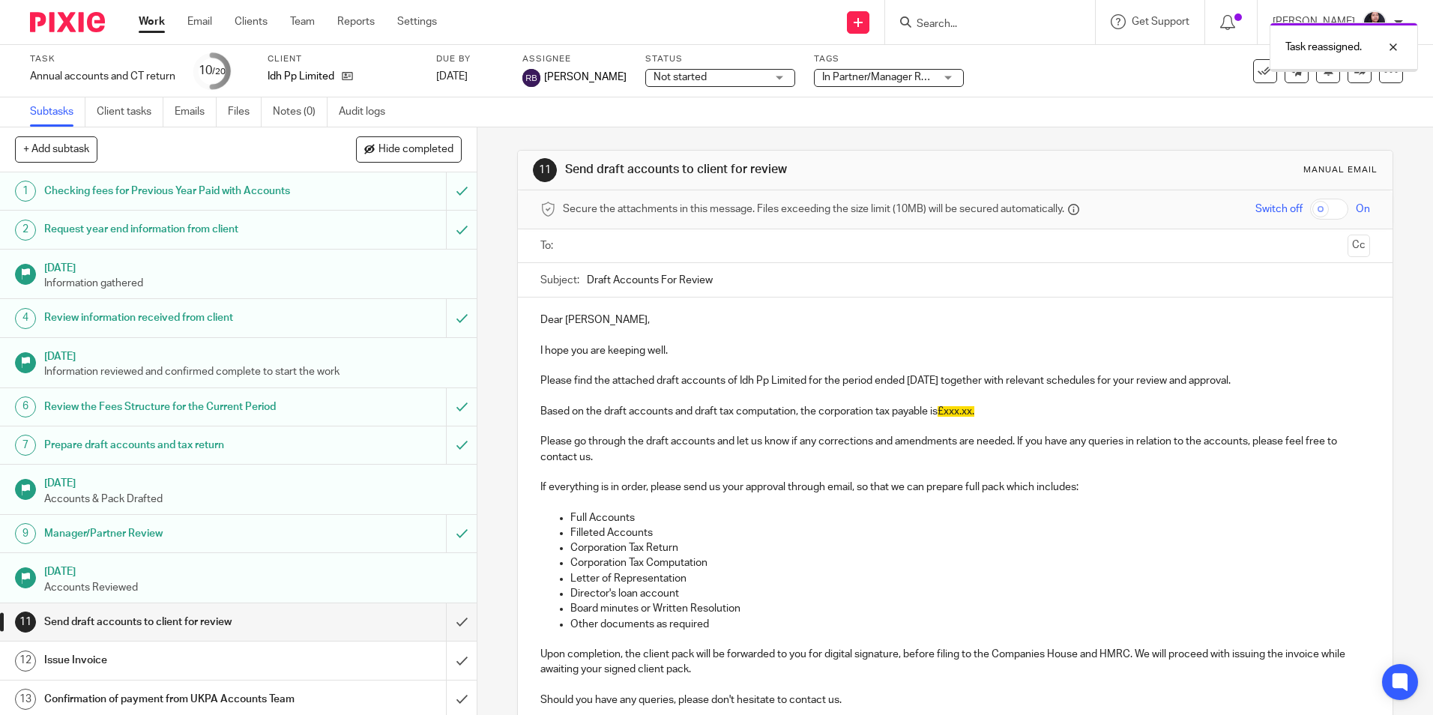
click at [69, 19] on img at bounding box center [67, 22] width 75 height 20
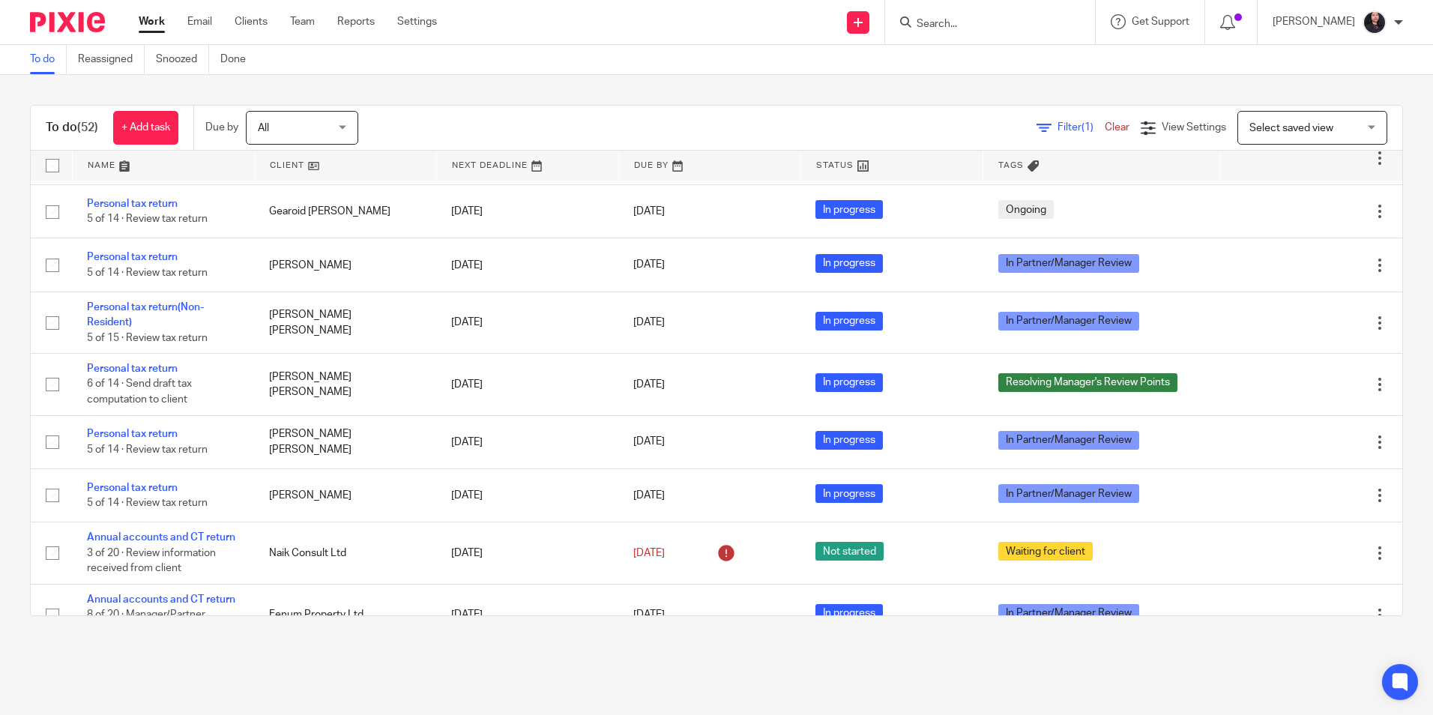
scroll to position [2549, 0]
